Goal: Information Seeking & Learning: Learn about a topic

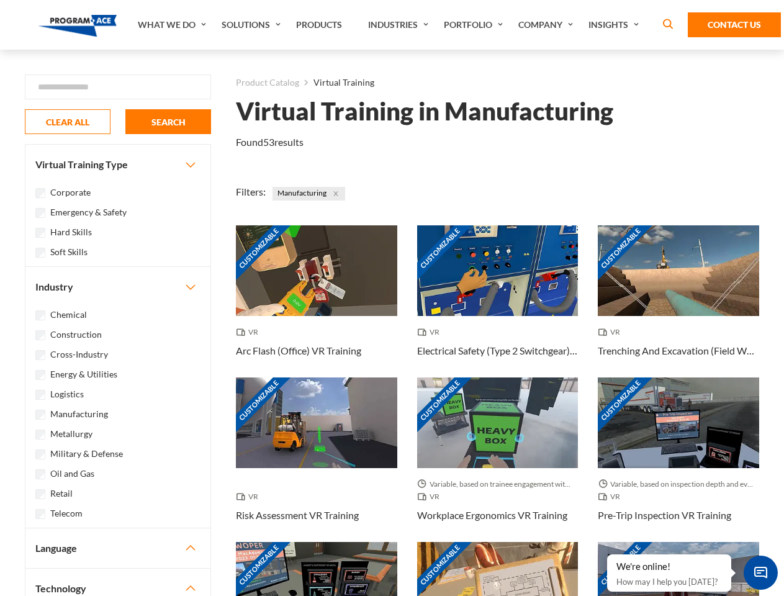
click at [173, 25] on link "What We Do" at bounding box center [174, 25] width 84 height 50
click at [253, 25] on link "Solutions" at bounding box center [252, 25] width 74 height 50
click at [400, 25] on link "Industries" at bounding box center [400, 25] width 76 height 50
click at [548, 25] on link "Company" at bounding box center [547, 25] width 70 height 50
click at [616, 25] on link "Insights" at bounding box center [615, 25] width 66 height 50
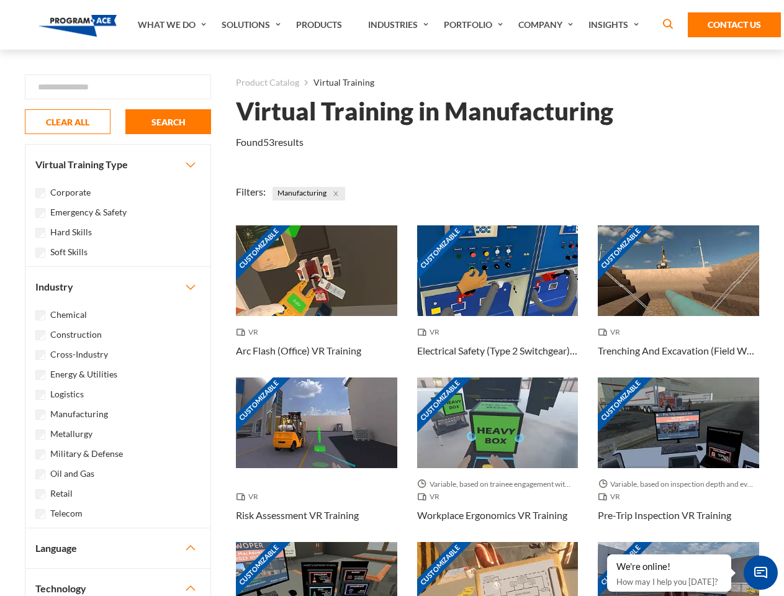
click at [0, 0] on div "Blog White Papers News" at bounding box center [0, 0] width 0 height 0
click at [0, 0] on strong "How Virtual Learning Can Enhance Workforce Productivity: A Guide for L&D Manage…" at bounding box center [0, 0] width 0 height 0
click at [760, 572] on span "Minimize live chat window" at bounding box center [760, 572] width 45 height 45
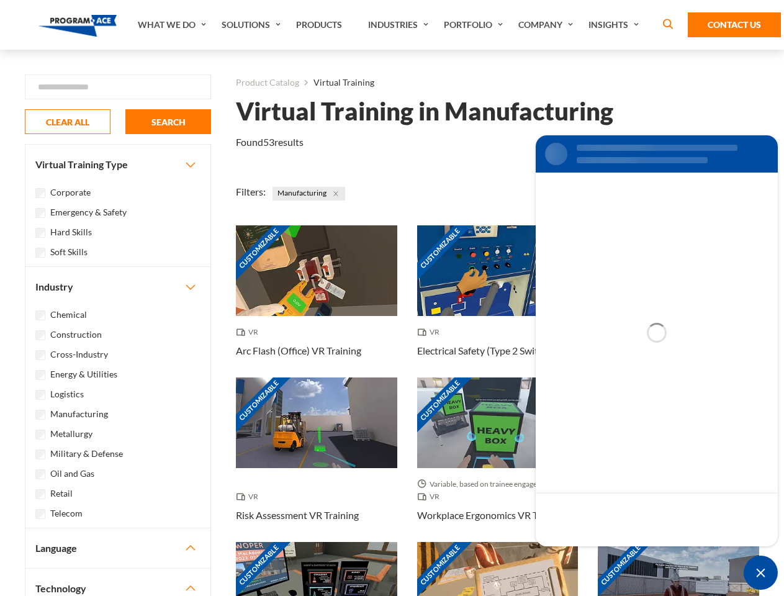
click at [608, 555] on div "Customizable" at bounding box center [678, 587] width 161 height 91
